Goal: Task Accomplishment & Management: Manage account settings

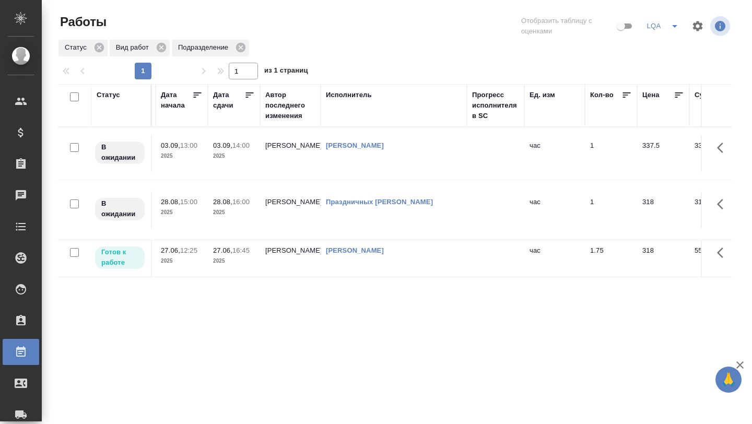
scroll to position [0, 423]
click at [99, 52] on icon at bounding box center [99, 47] width 9 height 9
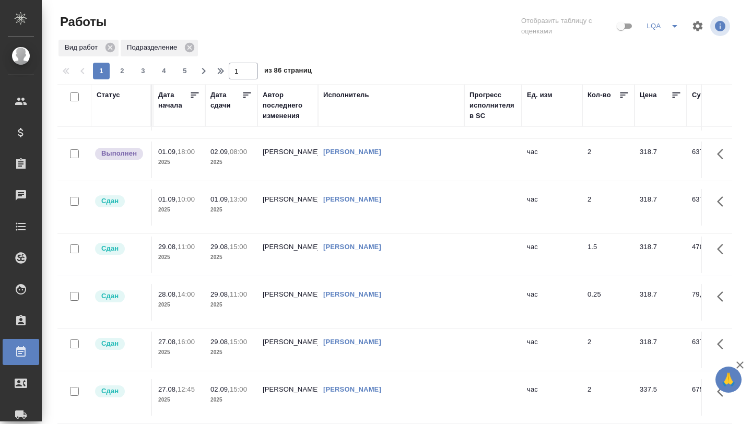
scroll to position [53, 423]
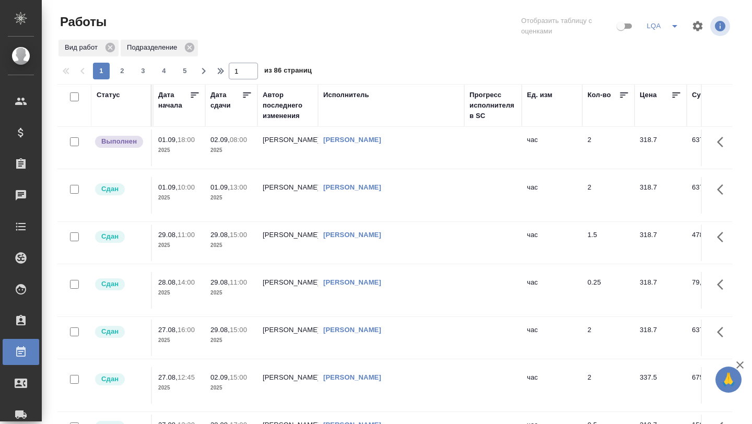
click at [218, 383] on p "2025" at bounding box center [231, 388] width 42 height 10
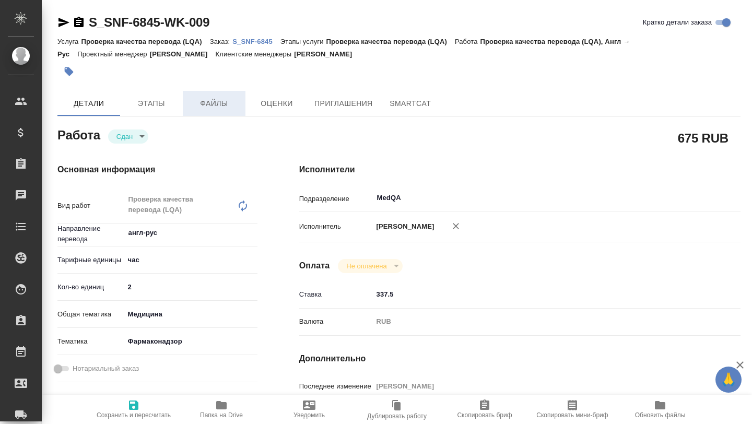
type textarea "x"
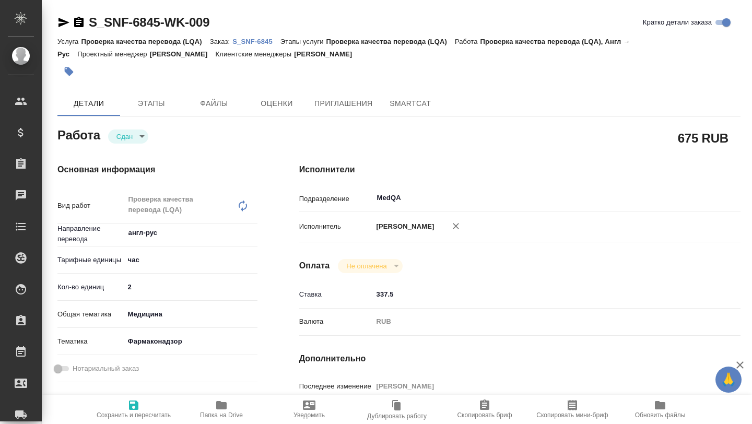
type textarea "x"
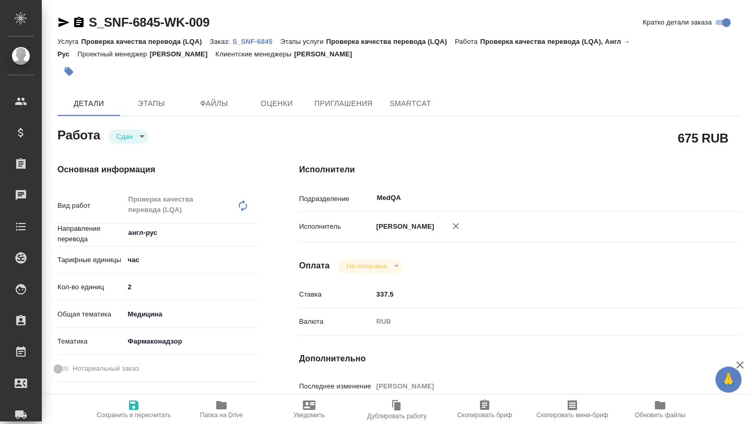
type textarea "x"
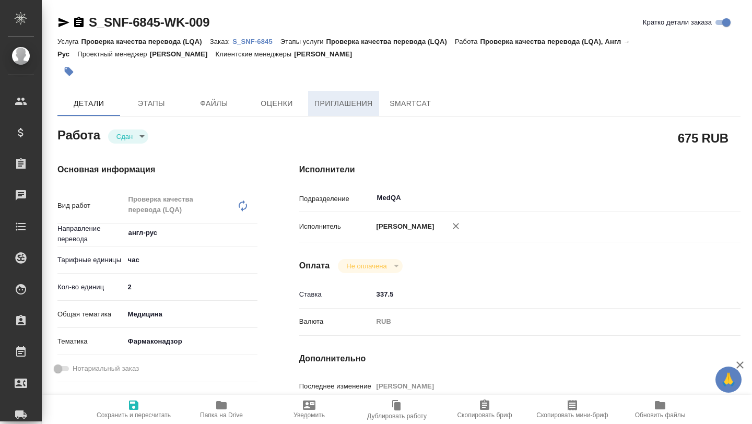
type textarea "x"
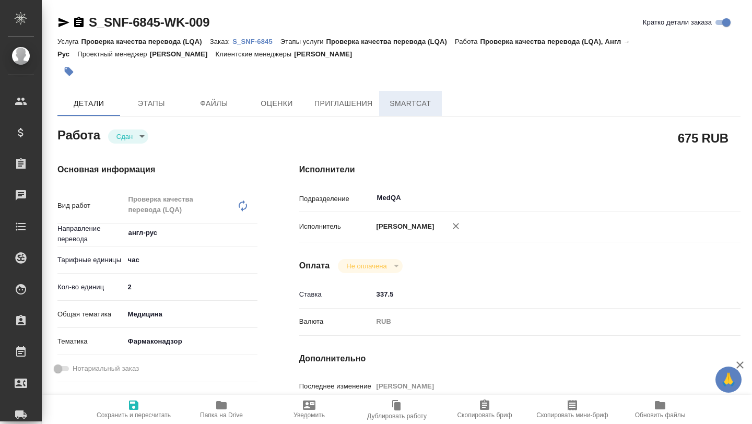
click at [395, 102] on span "SmartCat" at bounding box center [410, 103] width 50 height 13
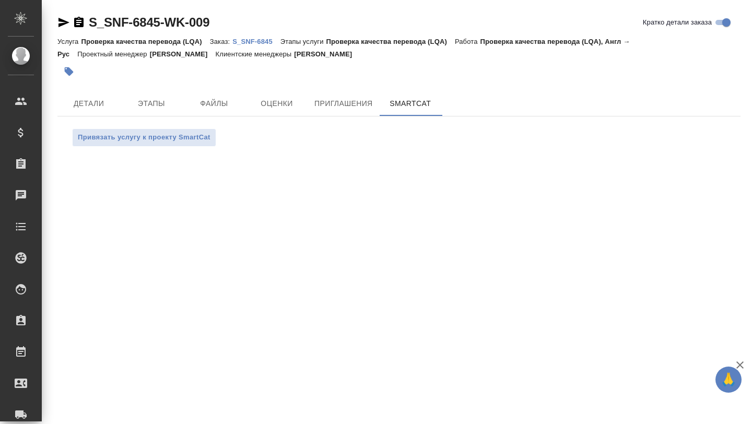
click at [240, 37] on link "S_SNF-6845" at bounding box center [256, 41] width 48 height 9
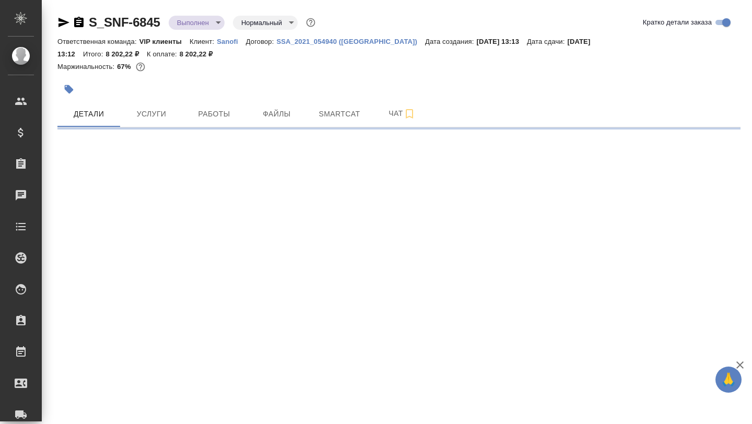
select select "RU"
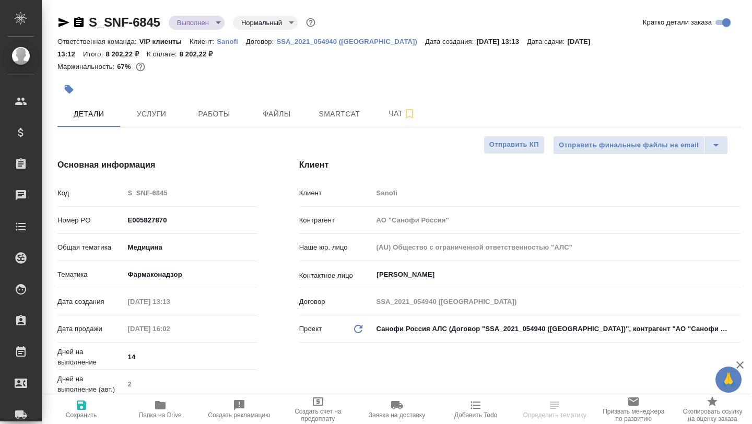
type textarea "x"
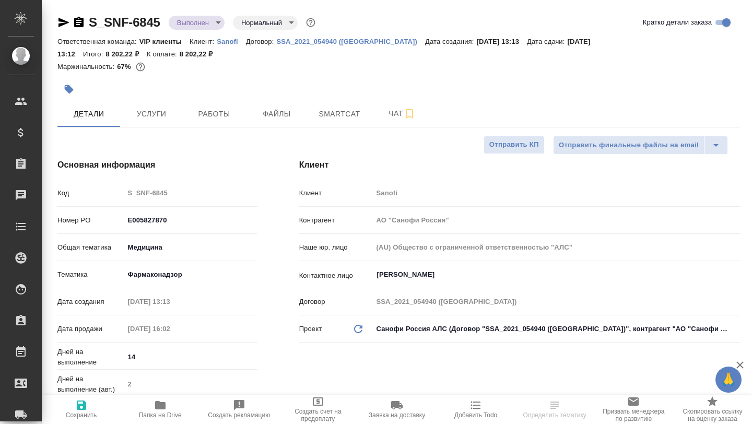
type textarea "x"
type input "[PERSON_NAME]"
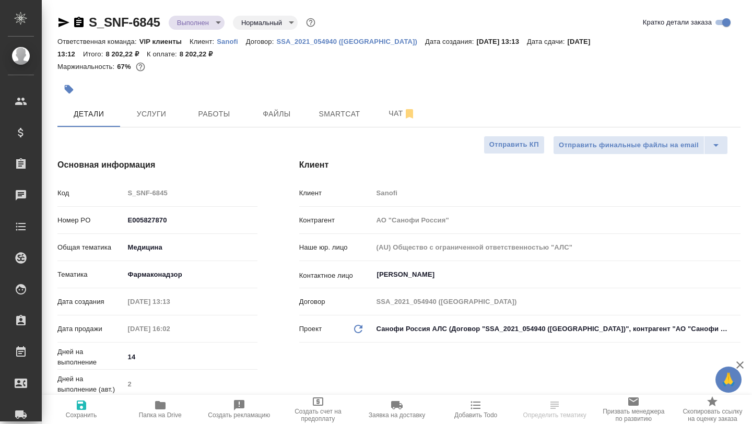
type input "Комаров Роман"
click at [311, 119] on button "Smartcat" at bounding box center [339, 114] width 63 height 26
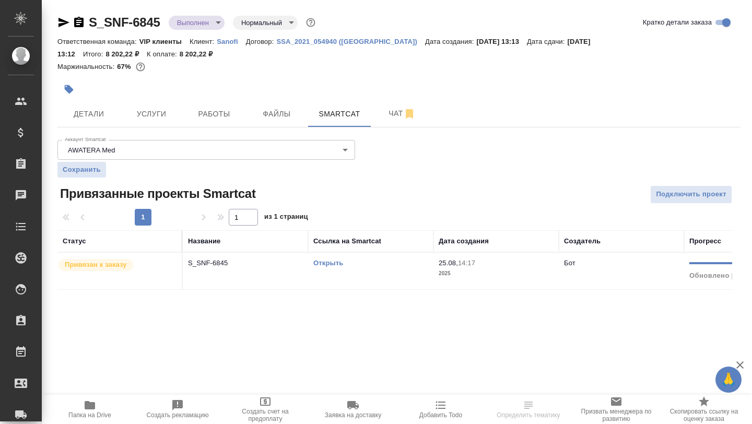
click at [319, 258] on div "Открыть" at bounding box center [370, 263] width 115 height 10
click at [320, 266] on link "Открыть" at bounding box center [328, 263] width 30 height 8
click at [394, 121] on button "Чат" at bounding box center [402, 114] width 63 height 26
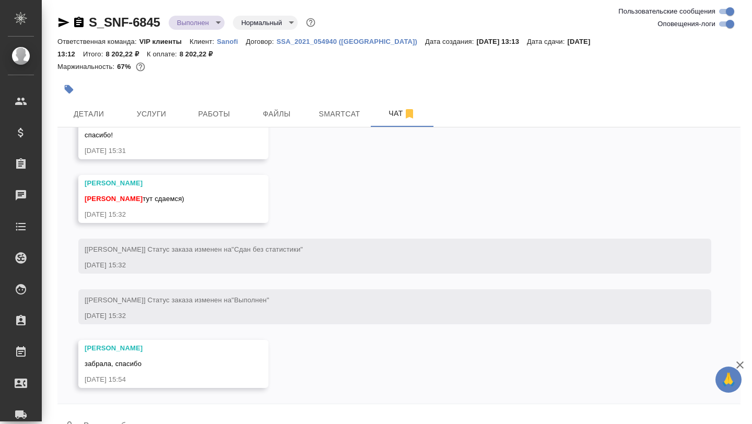
scroll to position [6751, 0]
click at [62, 25] on icon "button" at bounding box center [63, 22] width 11 height 9
